Goal: Find specific page/section: Find specific page/section

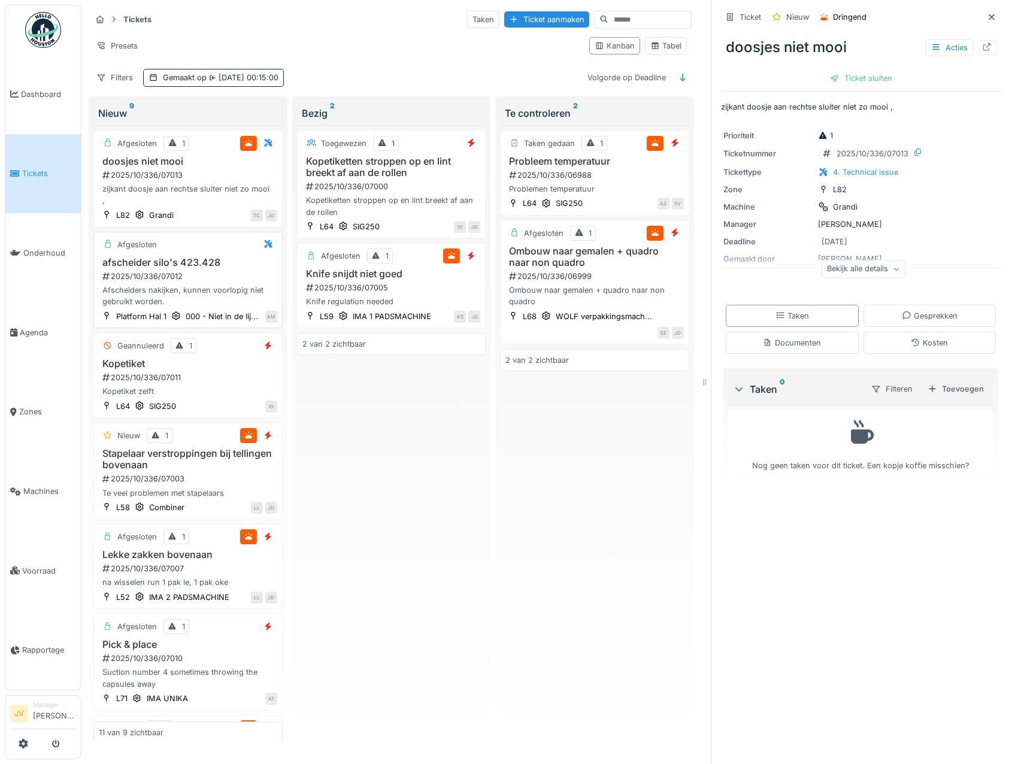
click at [242, 257] on h3 "afscheider silo's 423.428" at bounding box center [188, 262] width 179 height 11
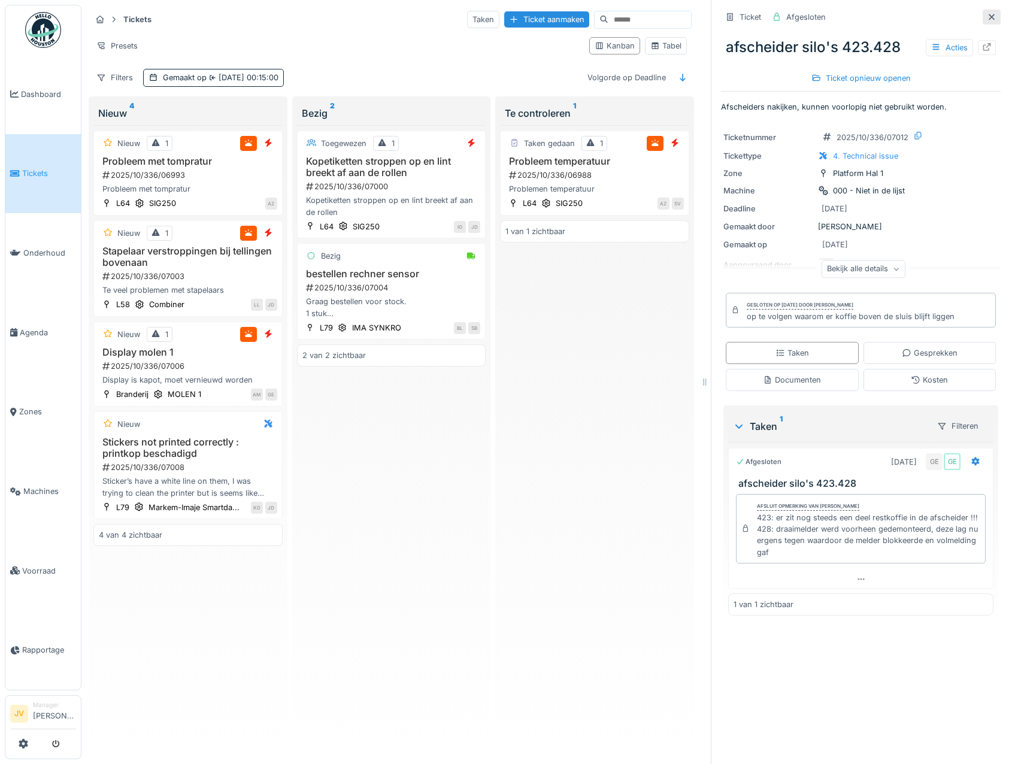
click at [987, 16] on icon at bounding box center [992, 17] width 10 height 8
